Goal: Information Seeking & Learning: Learn about a topic

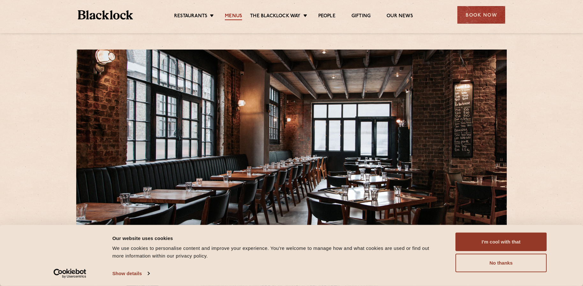
click at [233, 18] on link "Menus" at bounding box center [233, 16] width 17 height 7
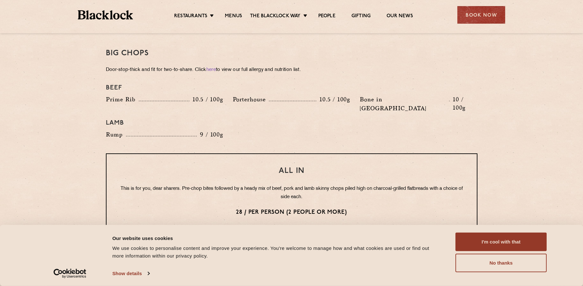
scroll to position [734, 0]
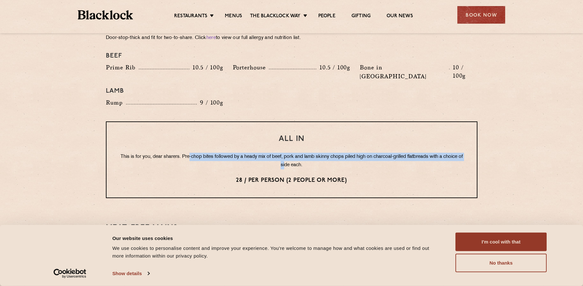
drag, startPoint x: 197, startPoint y: 138, endPoint x: 295, endPoint y: 144, distance: 98.4
click at [295, 152] on p "This is for you, dear sharers. Pre-chop bites followed by a heady mix of beef, …" at bounding box center [291, 160] width 345 height 17
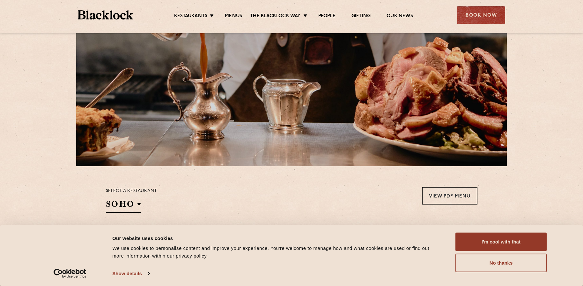
scroll to position [0, 0]
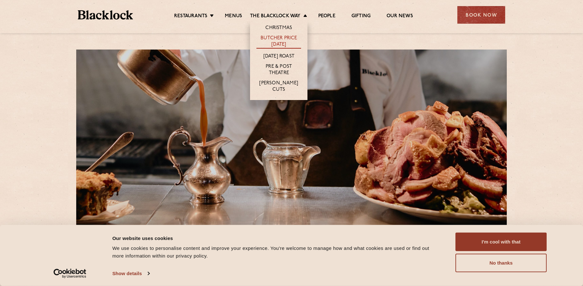
click at [286, 40] on link "Butcher Price [DATE]" at bounding box center [278, 41] width 45 height 13
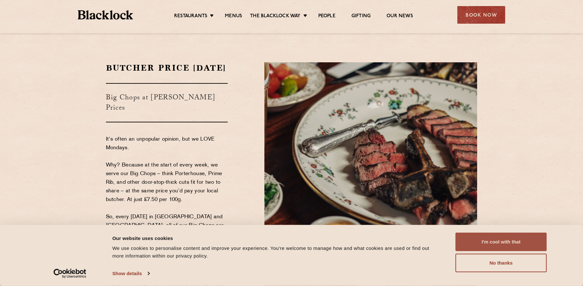
click at [509, 237] on button "I'm cool with that" at bounding box center [501, 241] width 91 height 19
